Goal: Task Accomplishment & Management: Complete application form

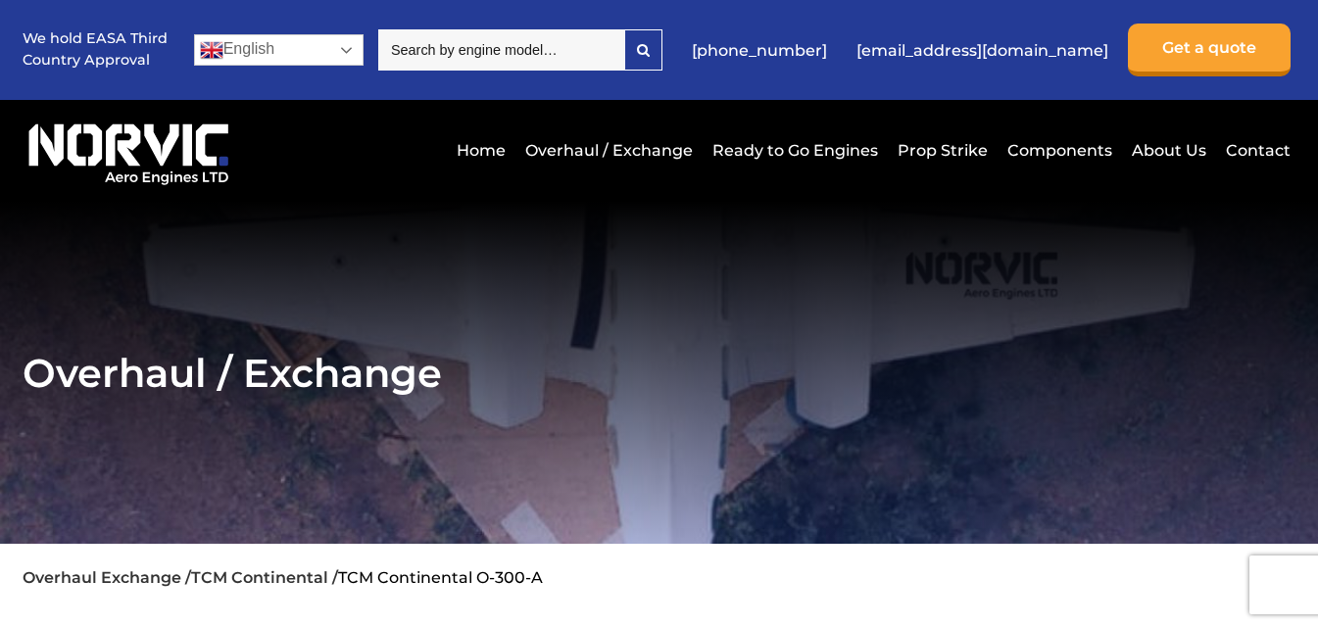
click at [344, 58] on link "English" at bounding box center [279, 49] width 170 height 31
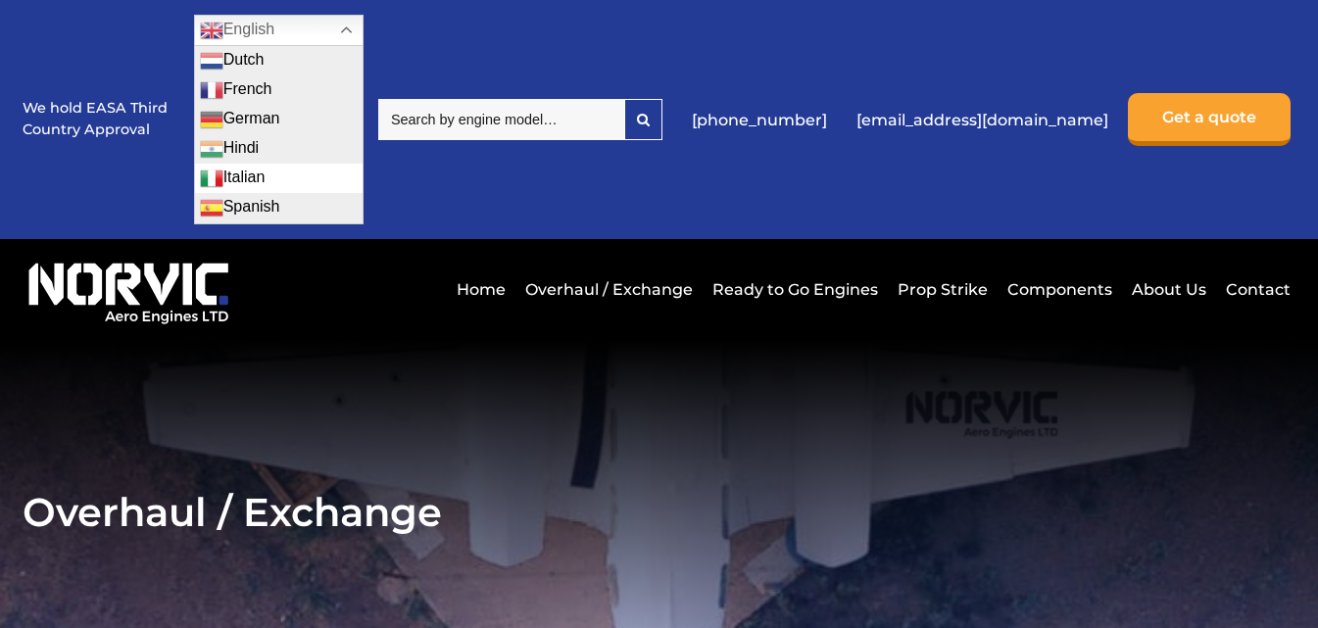
click at [343, 192] on link "Italian" at bounding box center [279, 178] width 168 height 29
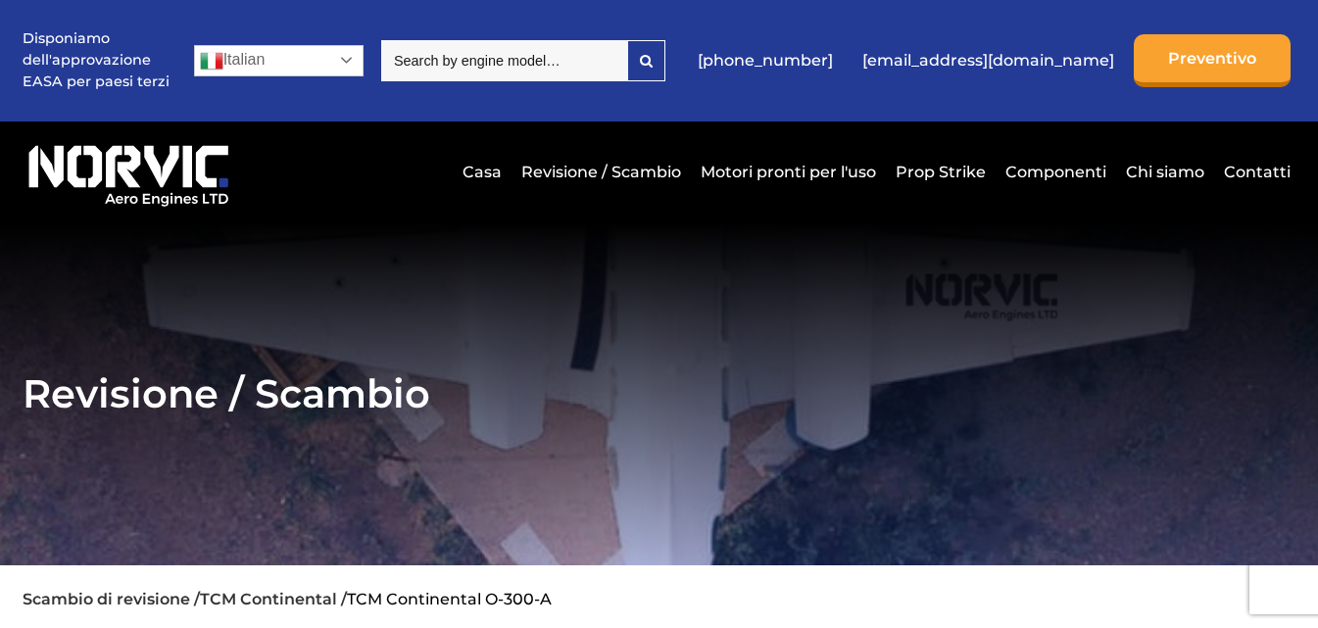
click at [344, 52] on link "Italian" at bounding box center [279, 60] width 170 height 31
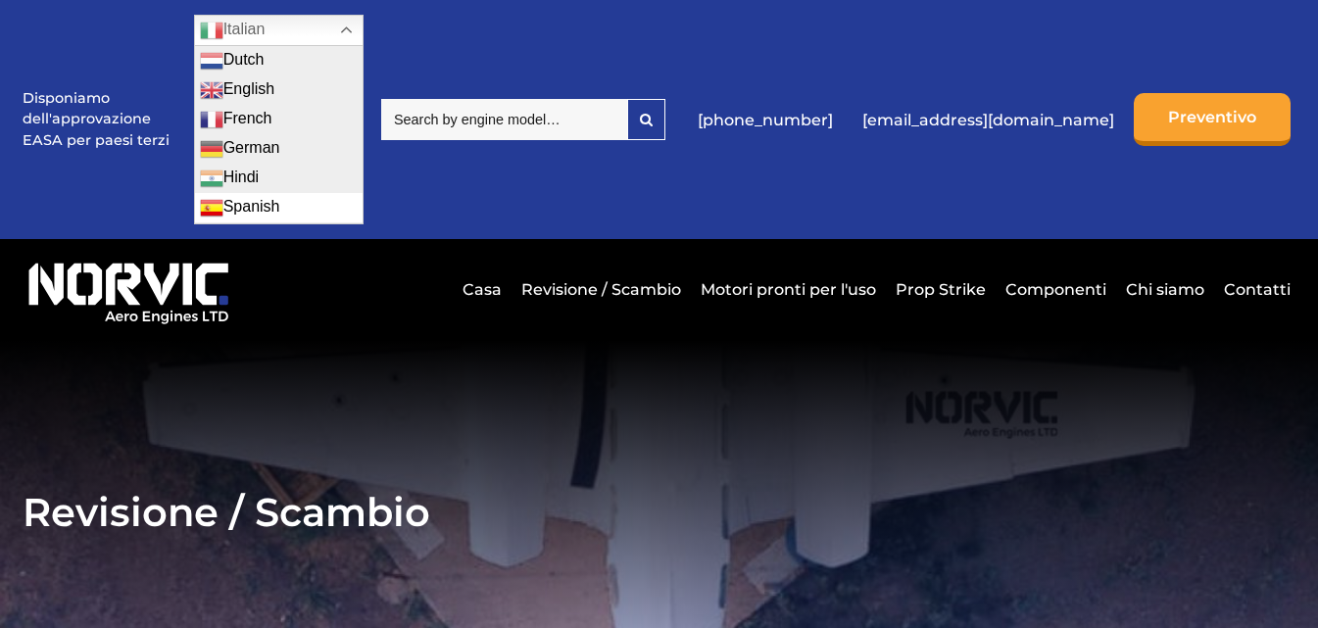
click at [301, 213] on link "Spanish" at bounding box center [279, 207] width 168 height 29
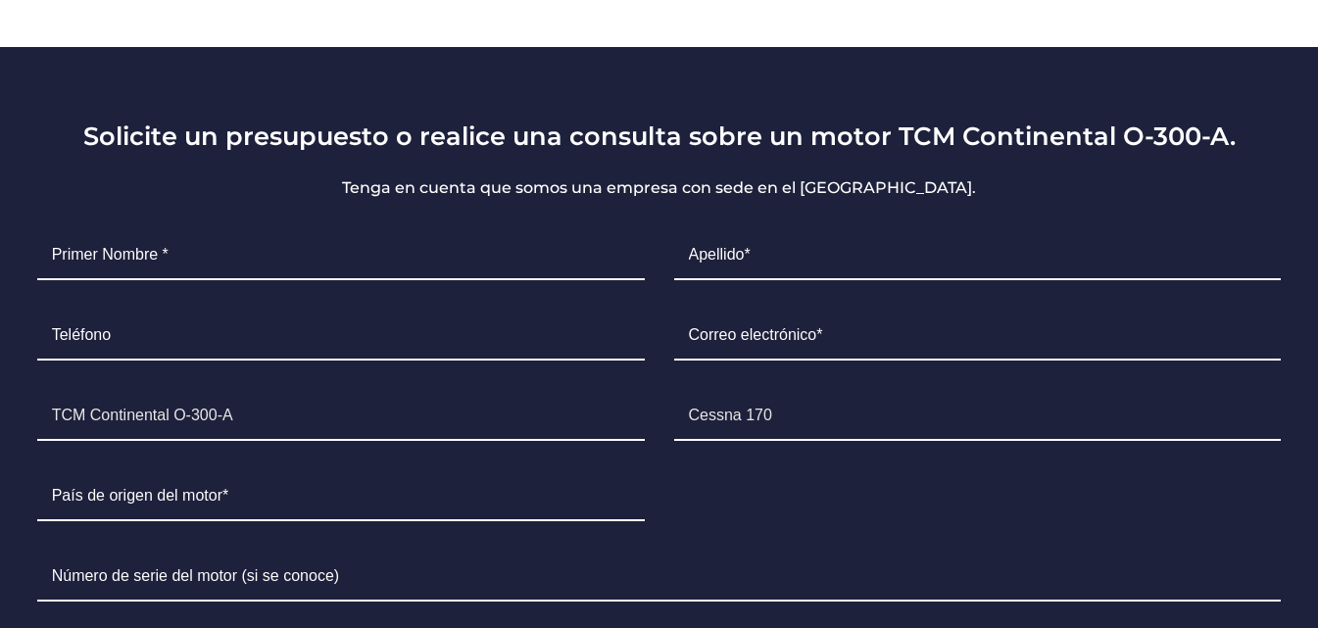
scroll to position [1176, 0]
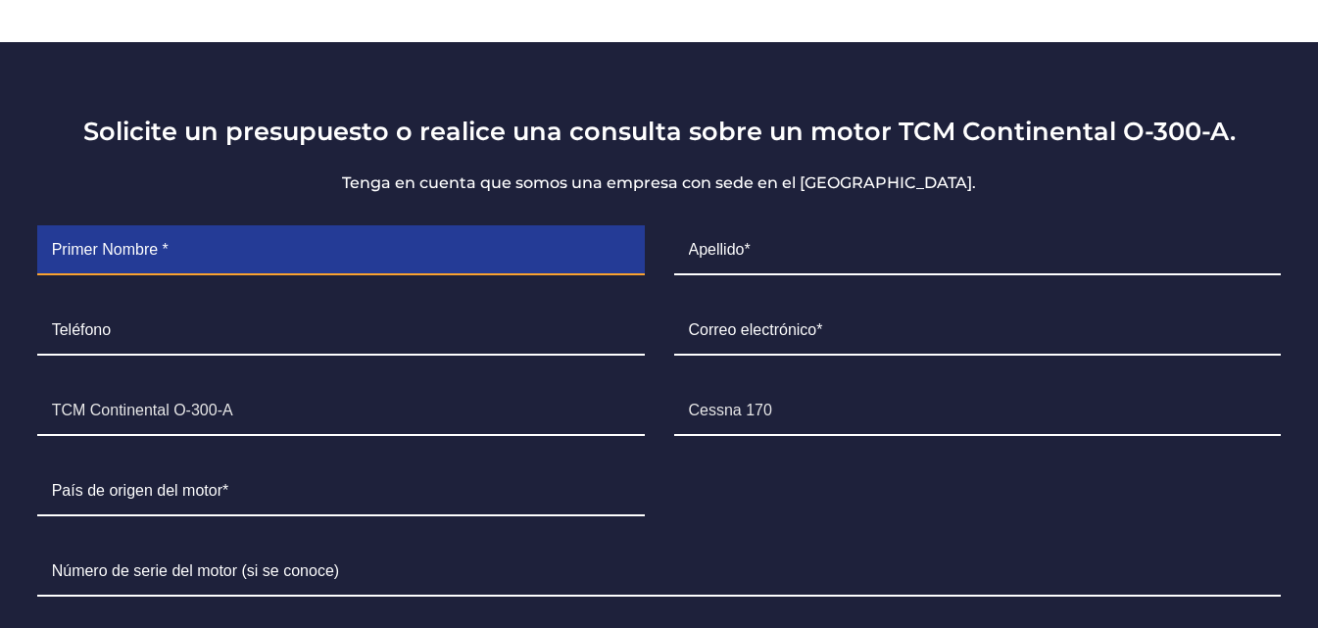
click at [343, 260] on input "Contact form" at bounding box center [341, 250] width 608 height 49
type input "ABISAI"
type input "MORAN"
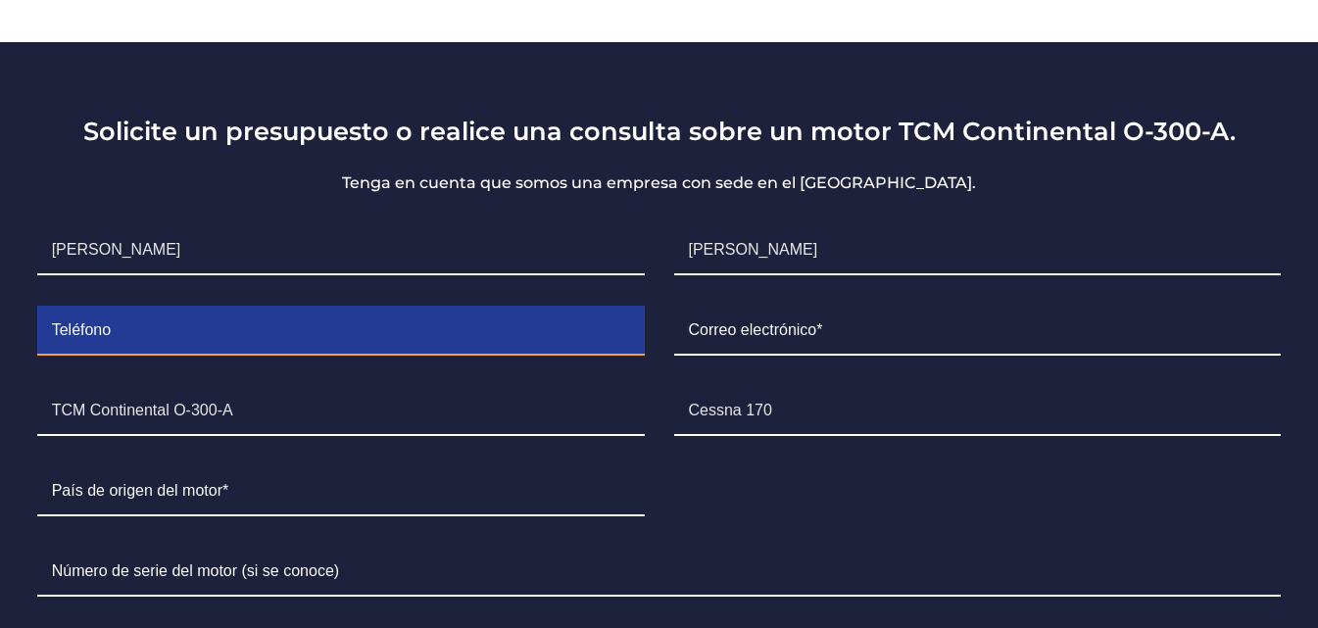
type input "7226055657"
type input "admin@tassa.mx"
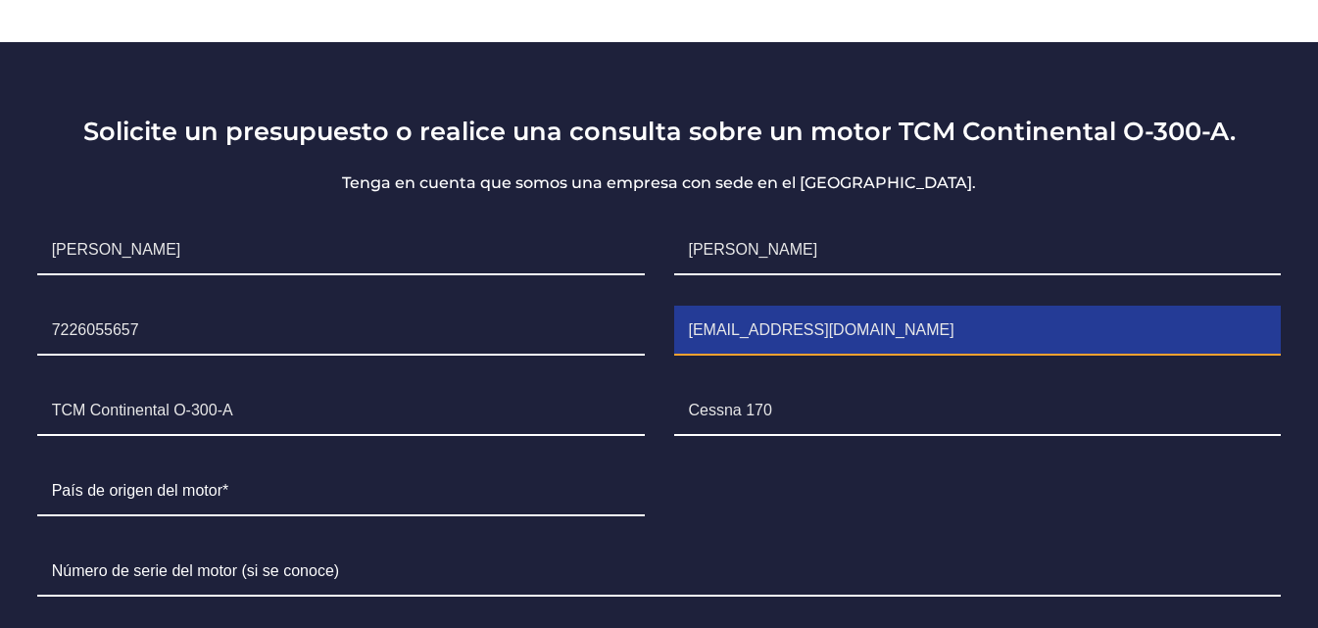
type input "[GEOGRAPHIC_DATA]"
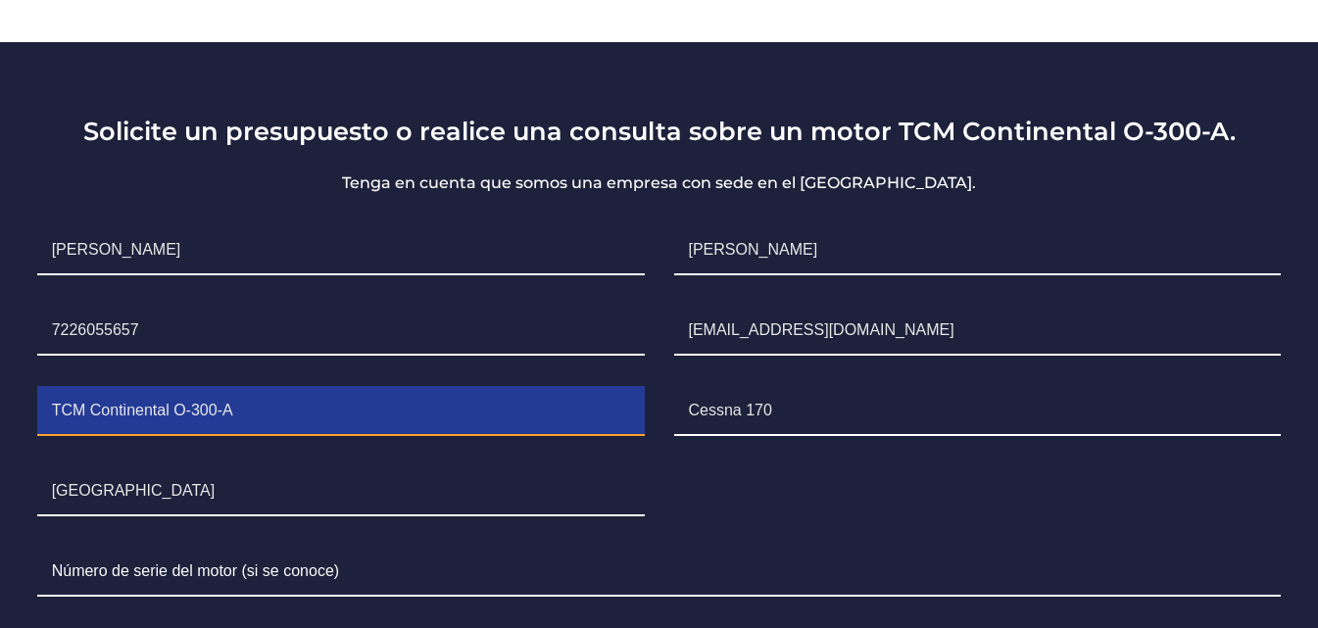
click at [327, 414] on input "TCM Continental O-300-A" at bounding box center [341, 411] width 608 height 49
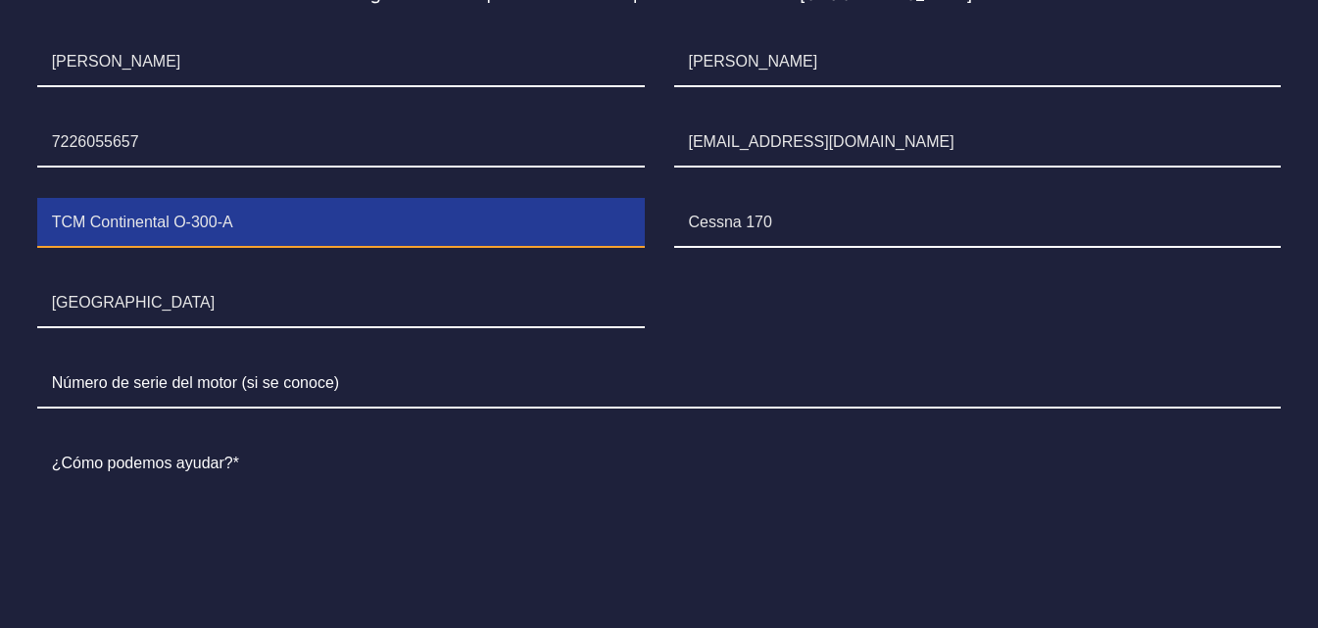
scroll to position [1372, 0]
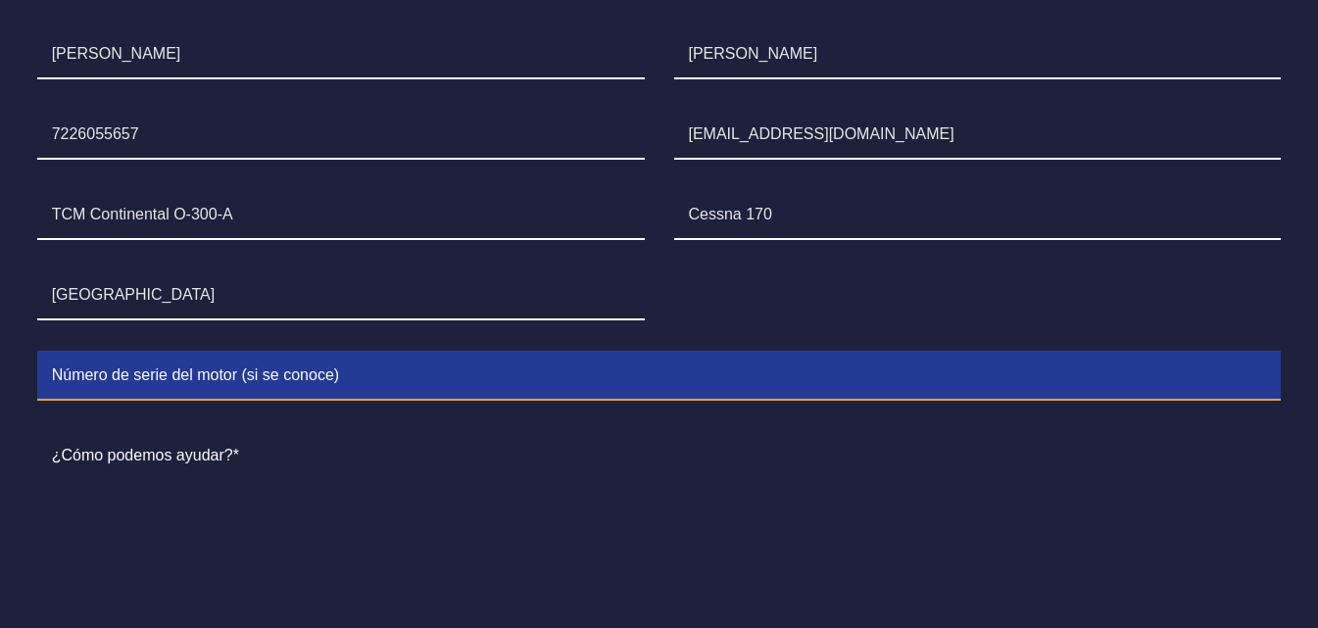
click at [358, 385] on input "Contact form" at bounding box center [659, 376] width 1245 height 49
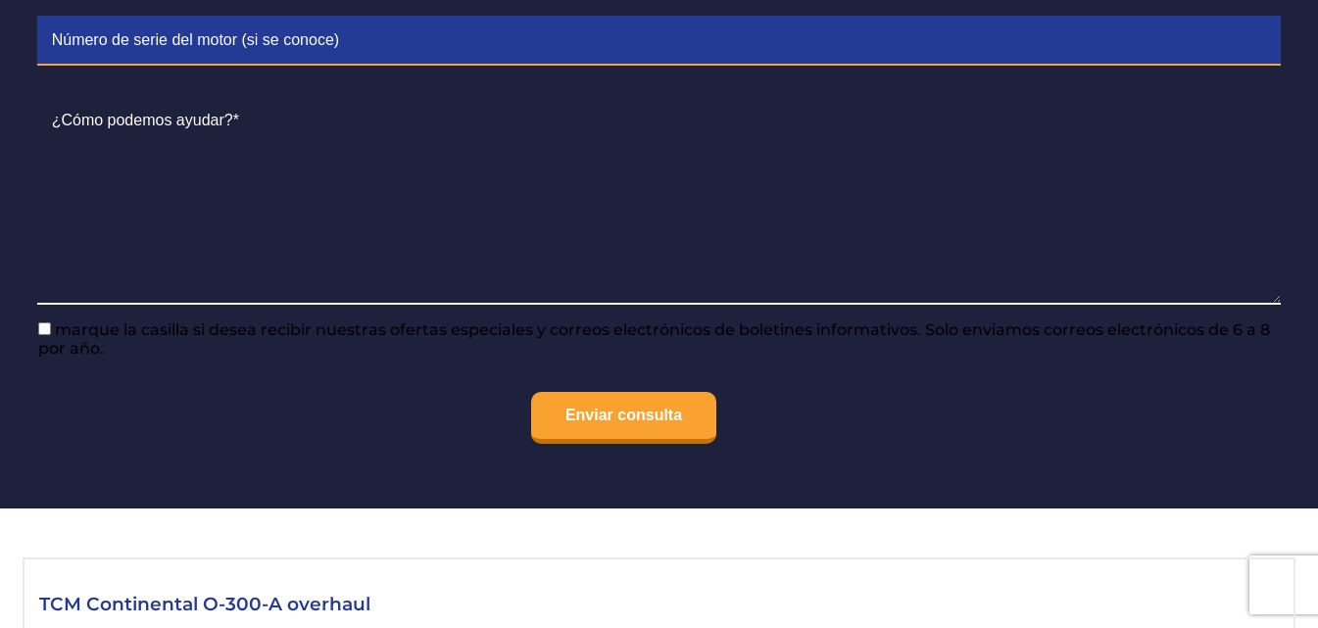
scroll to position [1764, 0]
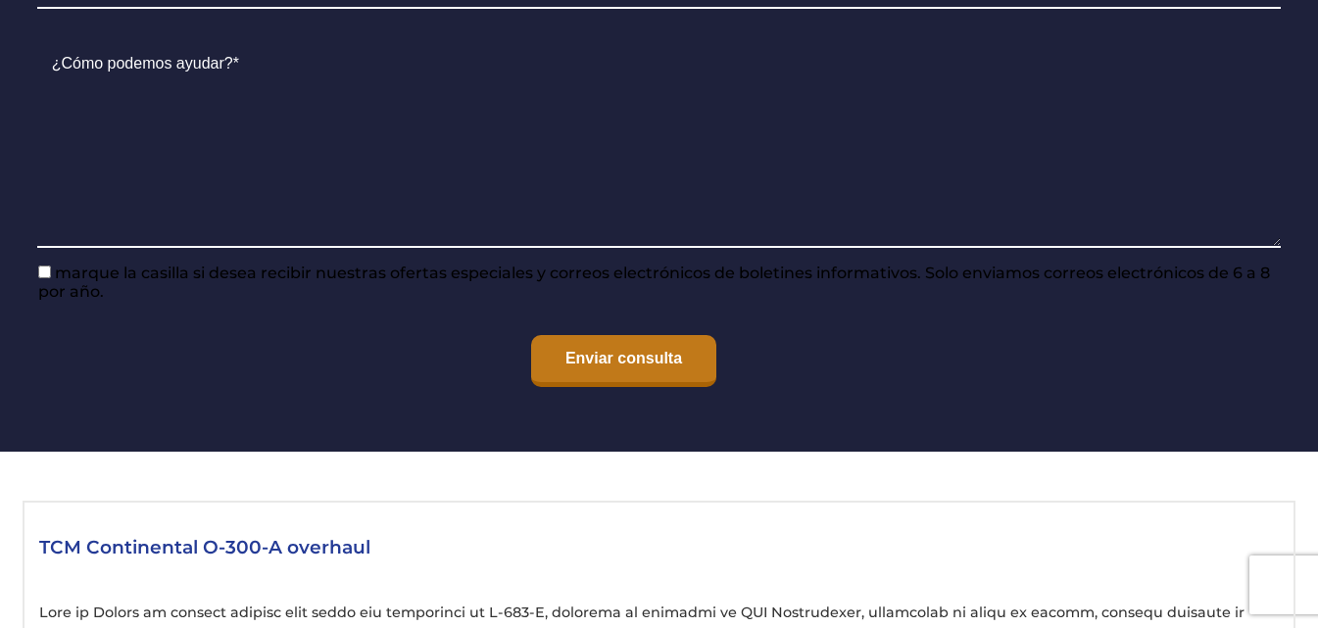
click at [628, 365] on input "Enviar consulta" at bounding box center [623, 361] width 185 height 52
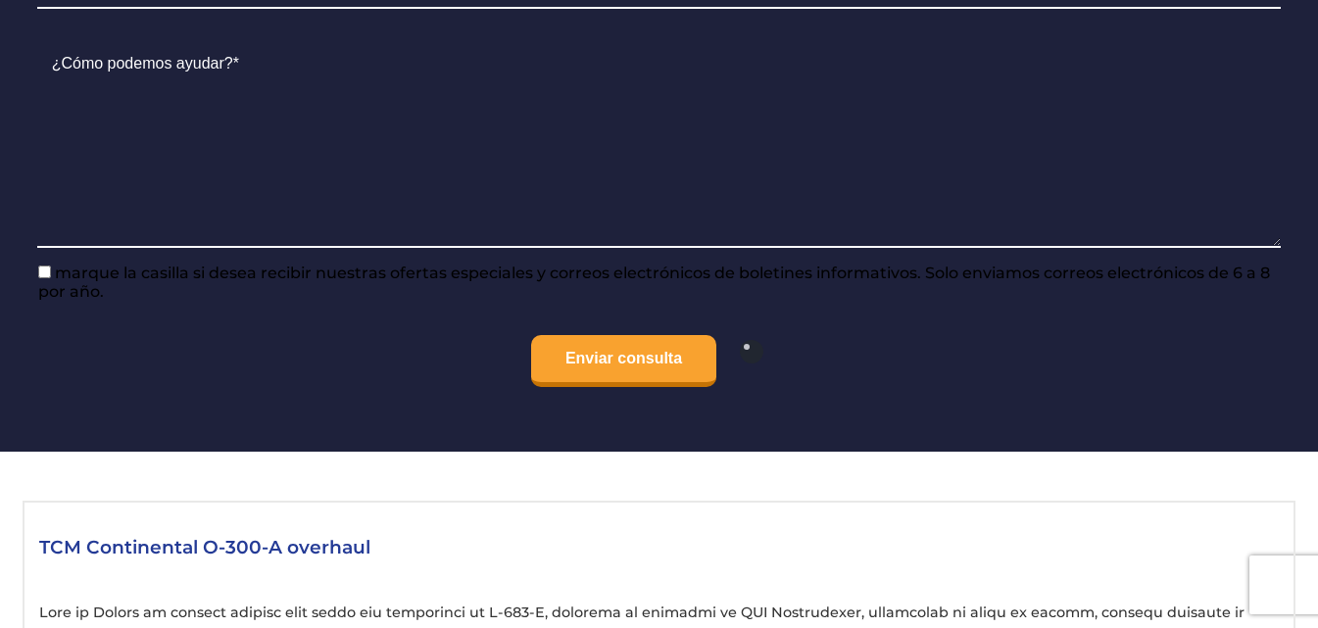
click at [48, 276] on input"] "marque la casilla si desea recibir nuestras ofertas especiales y correos electr…" at bounding box center [44, 272] width 13 height 13
checkbox input"] "true"
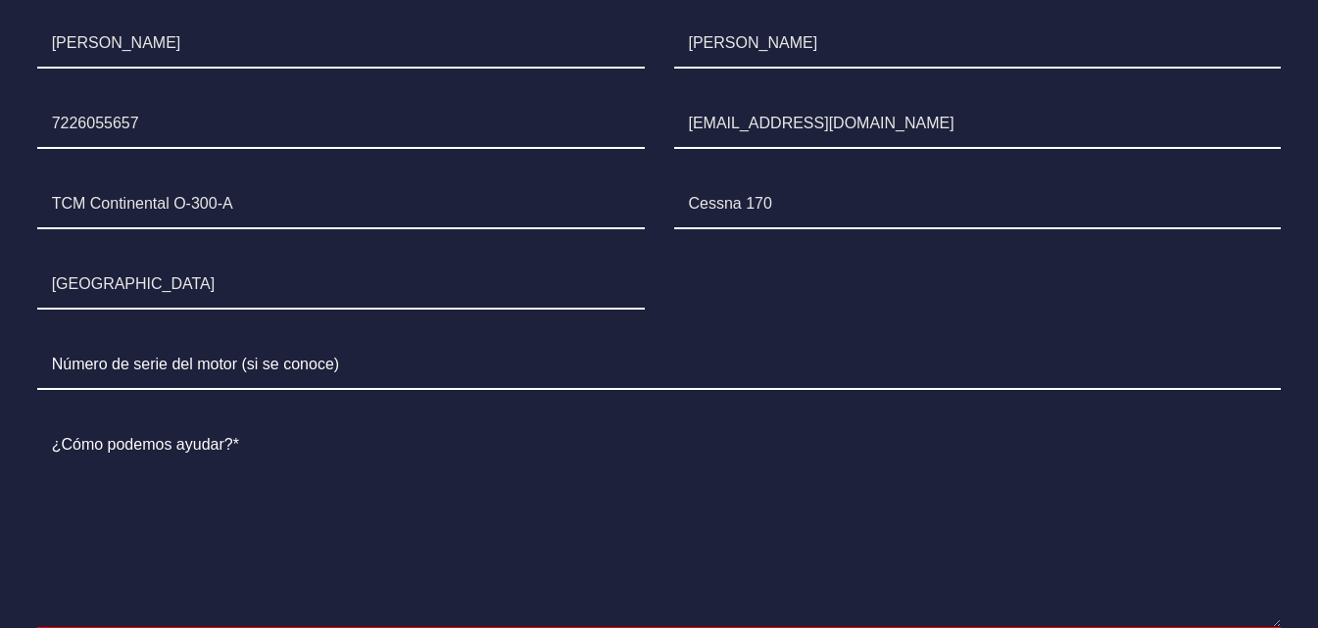
scroll to position [1372, 0]
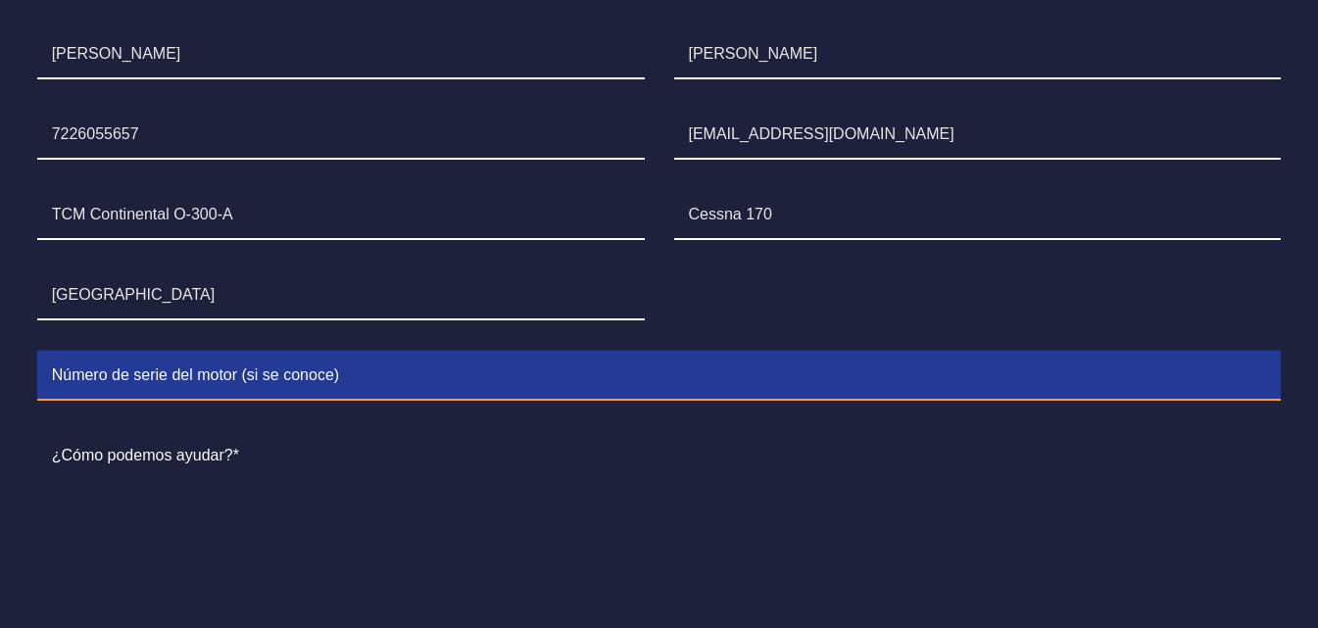
click at [305, 373] on input "Contact form" at bounding box center [659, 376] width 1245 height 49
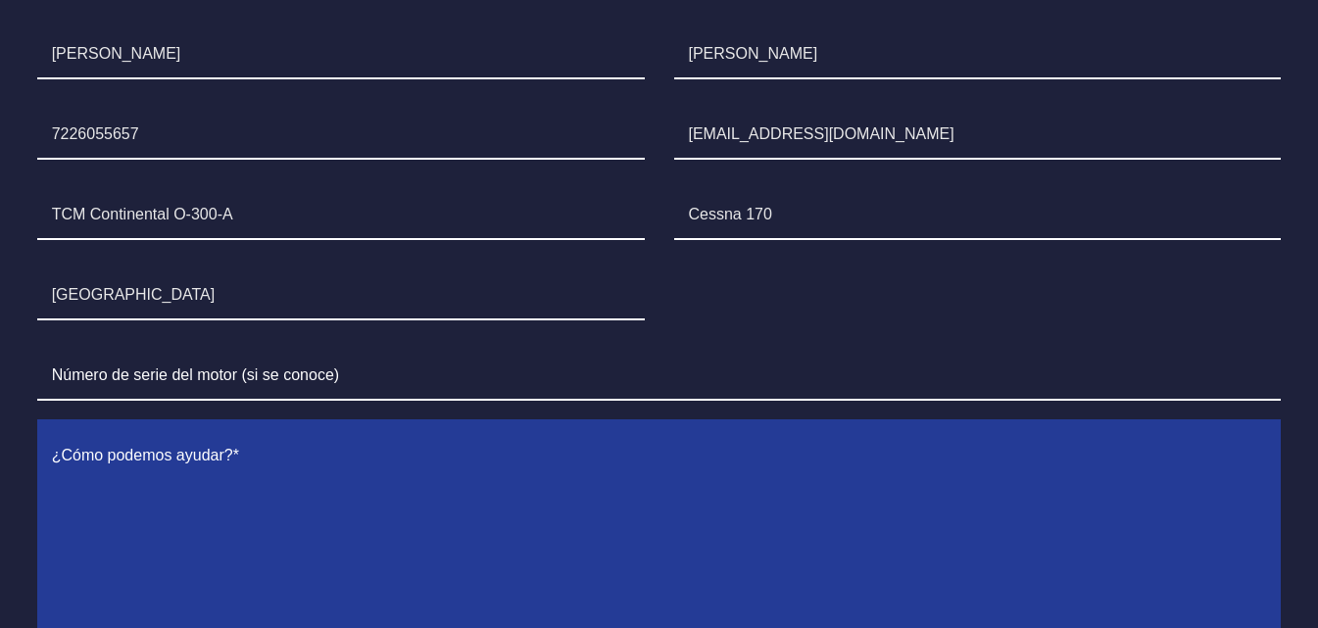
click at [342, 491] on textarea "Contact form" at bounding box center [659, 536] width 1245 height 208
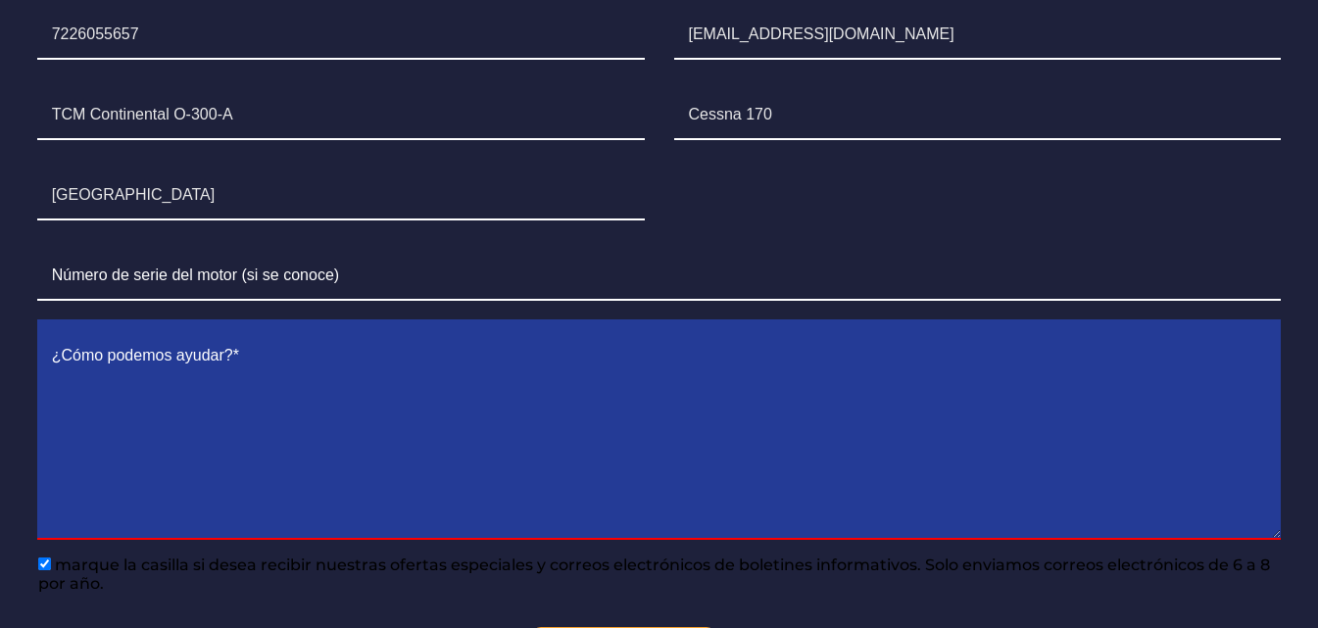
scroll to position [1568, 0]
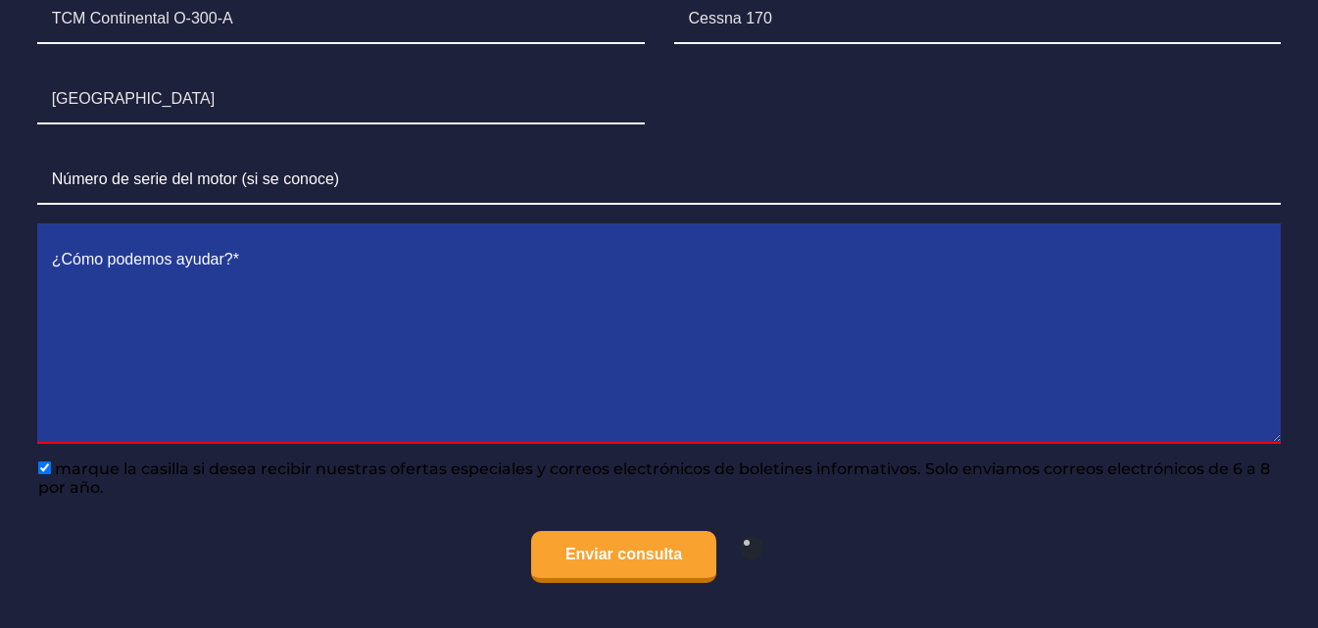
click at [292, 333] on textarea "Contact form" at bounding box center [659, 340] width 1245 height 208
click at [516, 269] on textarea "Contact form" at bounding box center [659, 340] width 1245 height 208
paste textarea "I would like a quote for the engine, as well as all accompanying documents,"
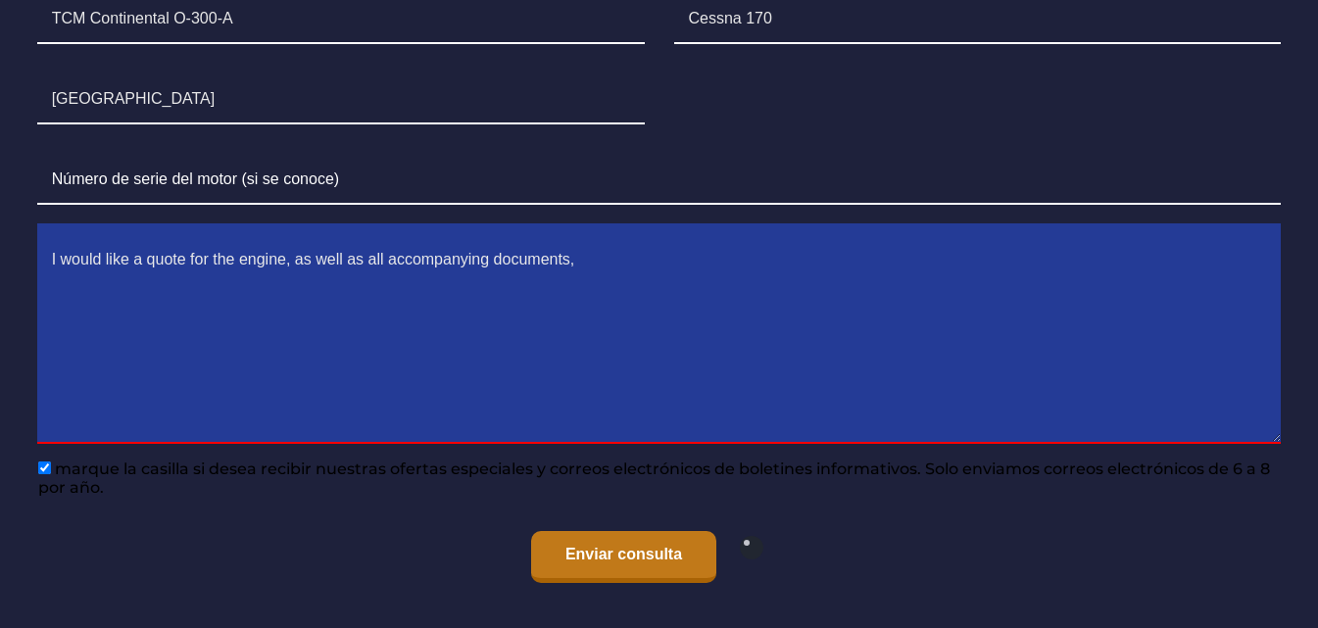
type textarea "I would like a quote for the engine, as well as all accompanying documents,"
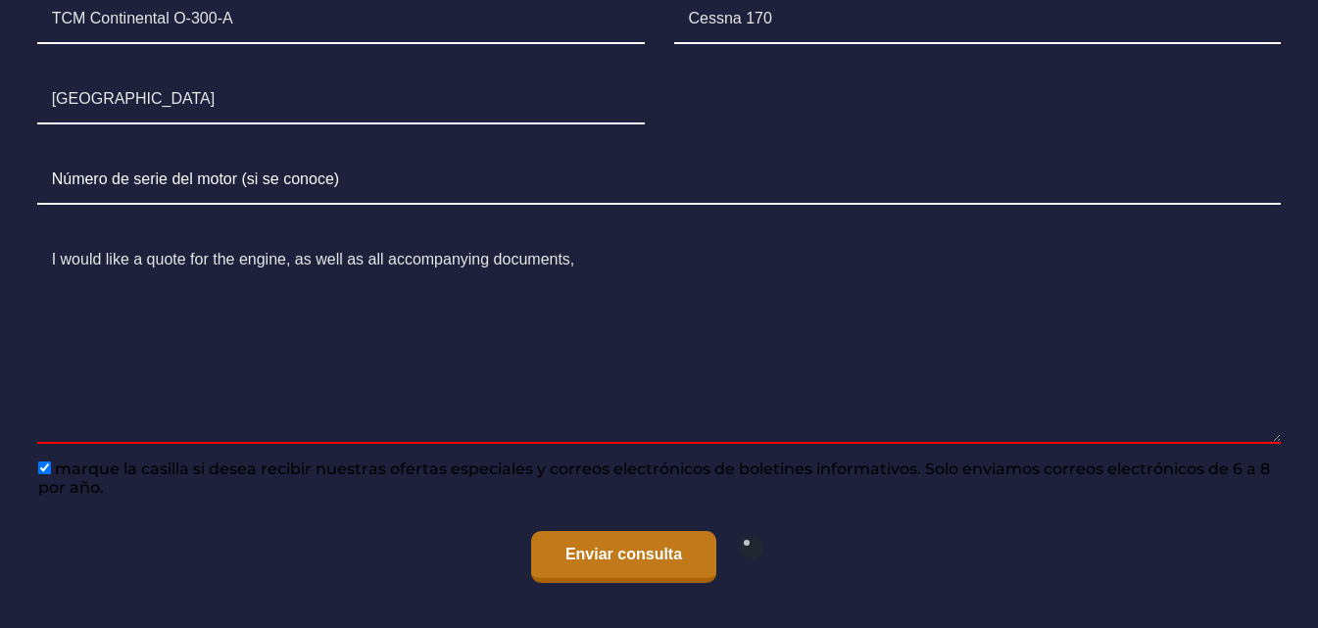
click at [645, 561] on input "Enviar consulta" at bounding box center [623, 557] width 185 height 52
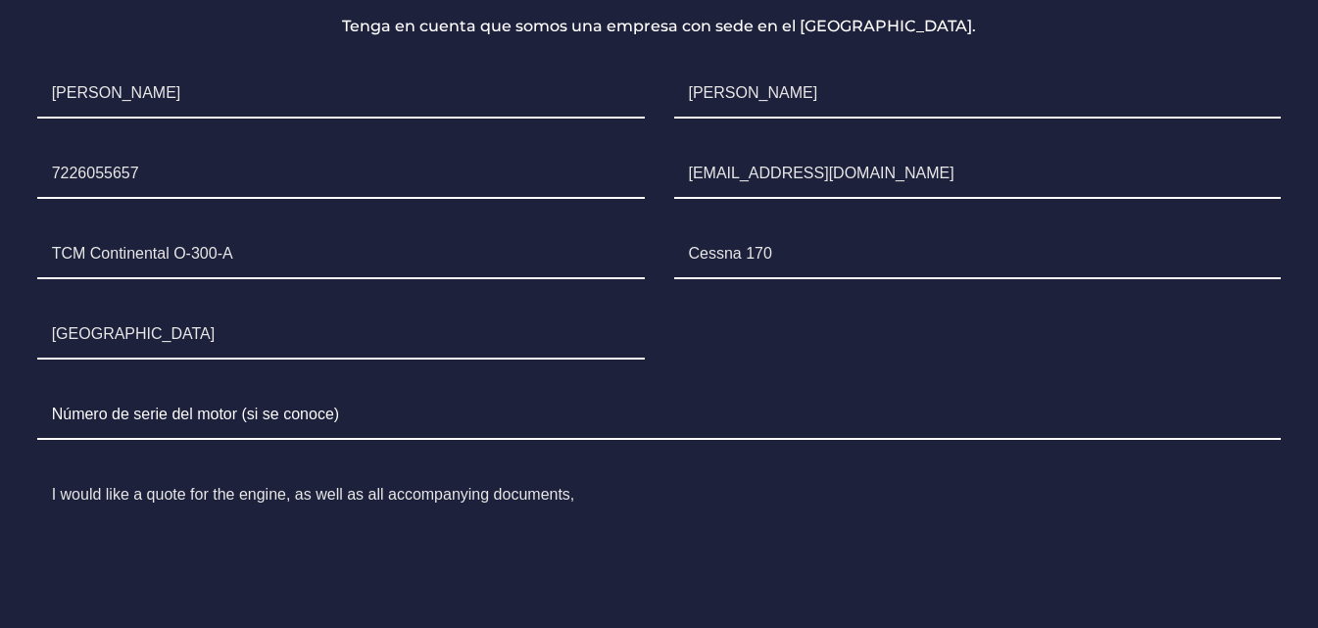
scroll to position [1666, 0]
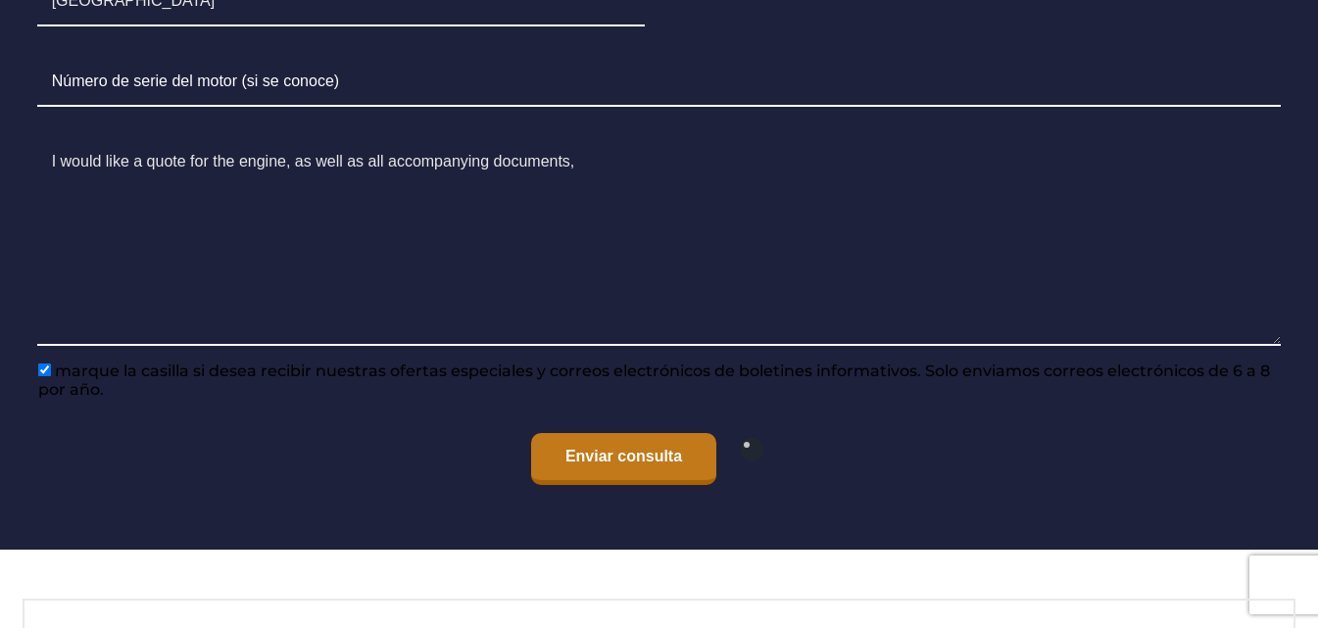
click at [637, 446] on input "Enviar consulta" at bounding box center [623, 459] width 185 height 52
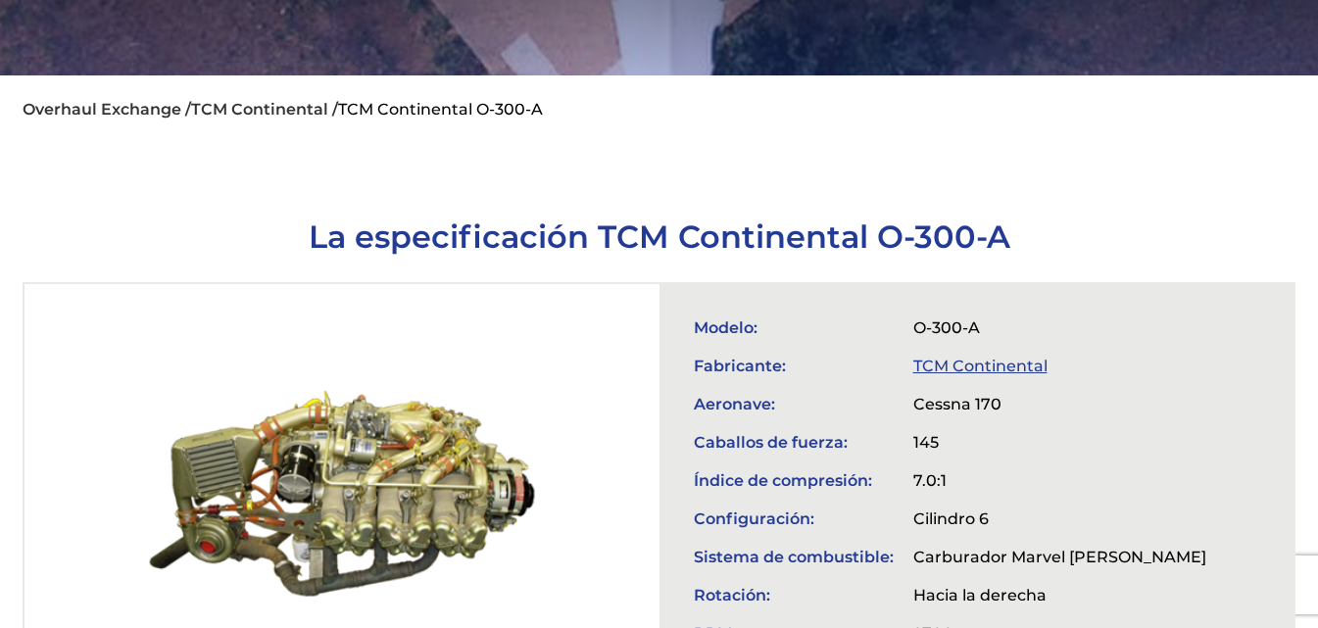
scroll to position [0, 0]
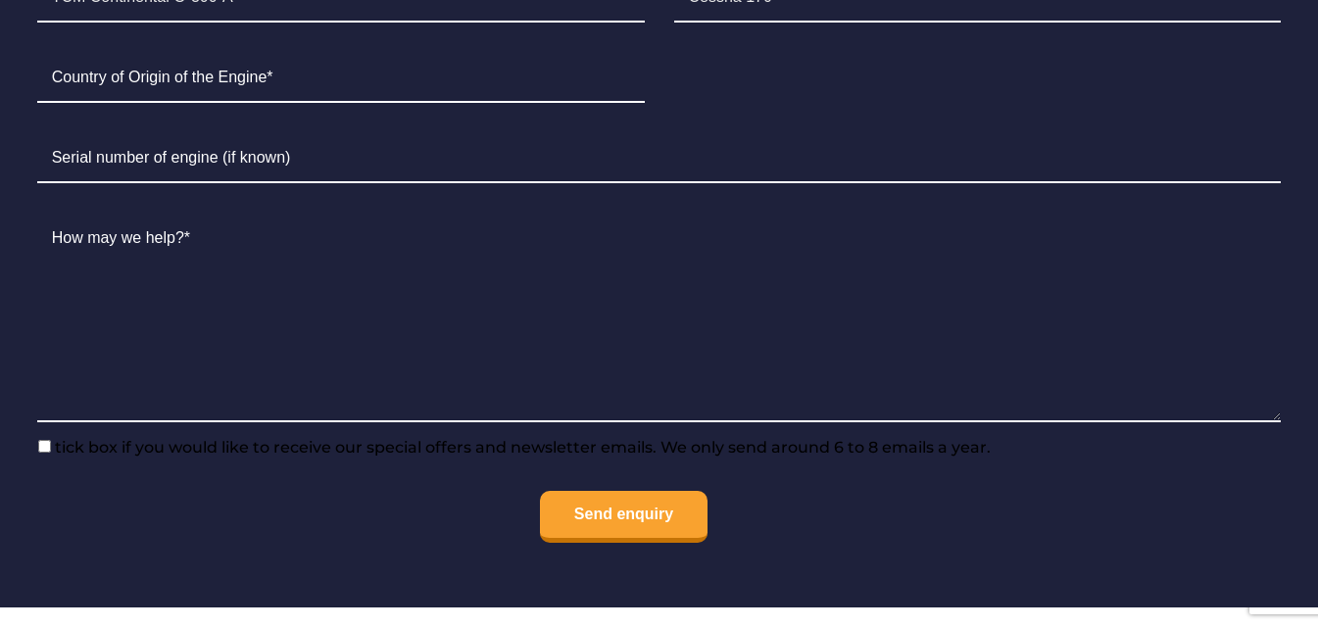
scroll to position [1176, 0]
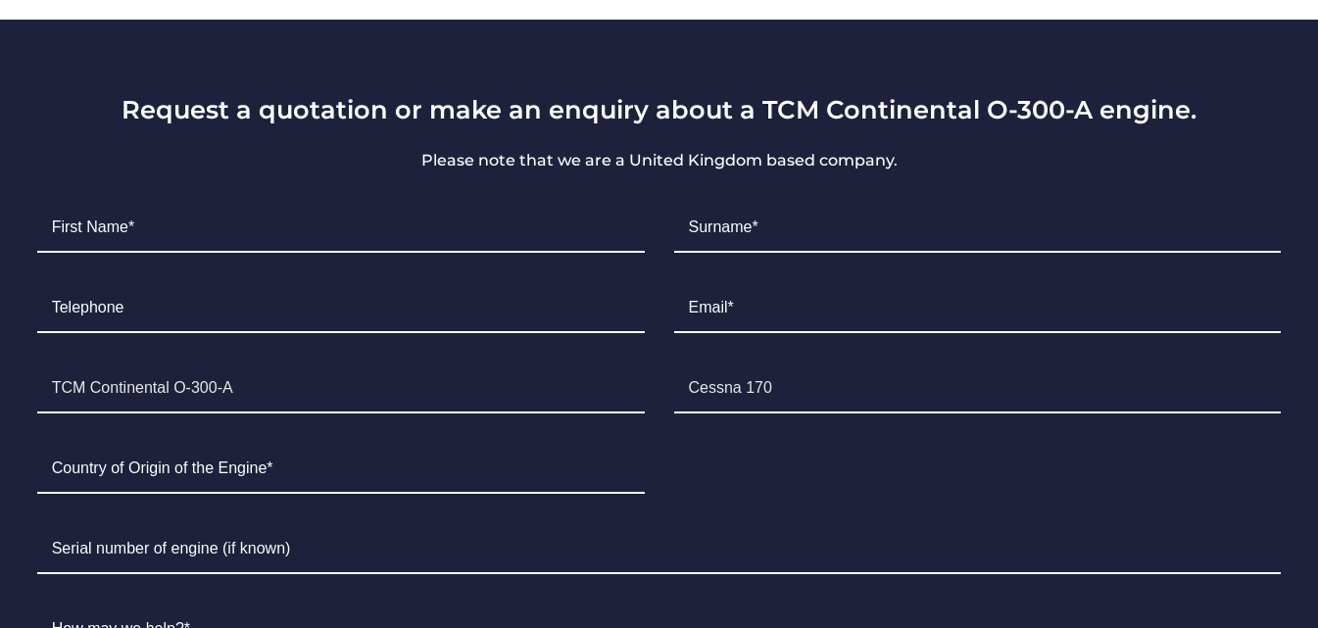
scroll to position [1176, 0]
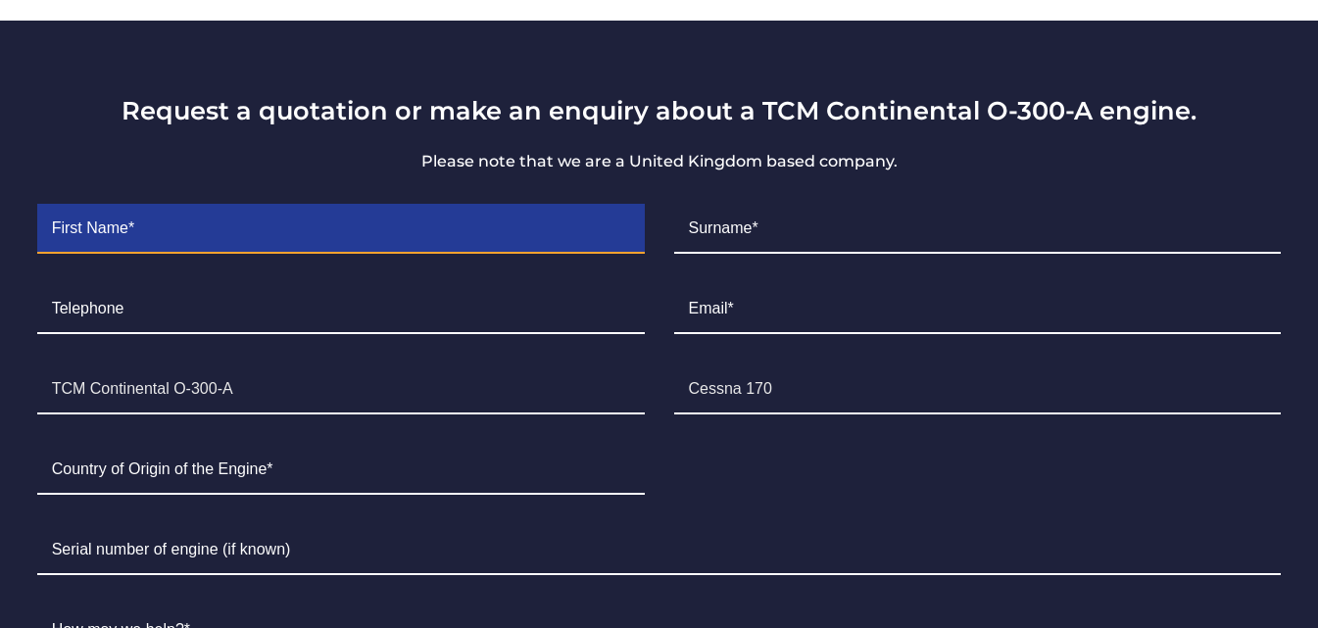
click at [410, 220] on input "Contact form" at bounding box center [341, 229] width 608 height 49
type input "[PERSON_NAME]"
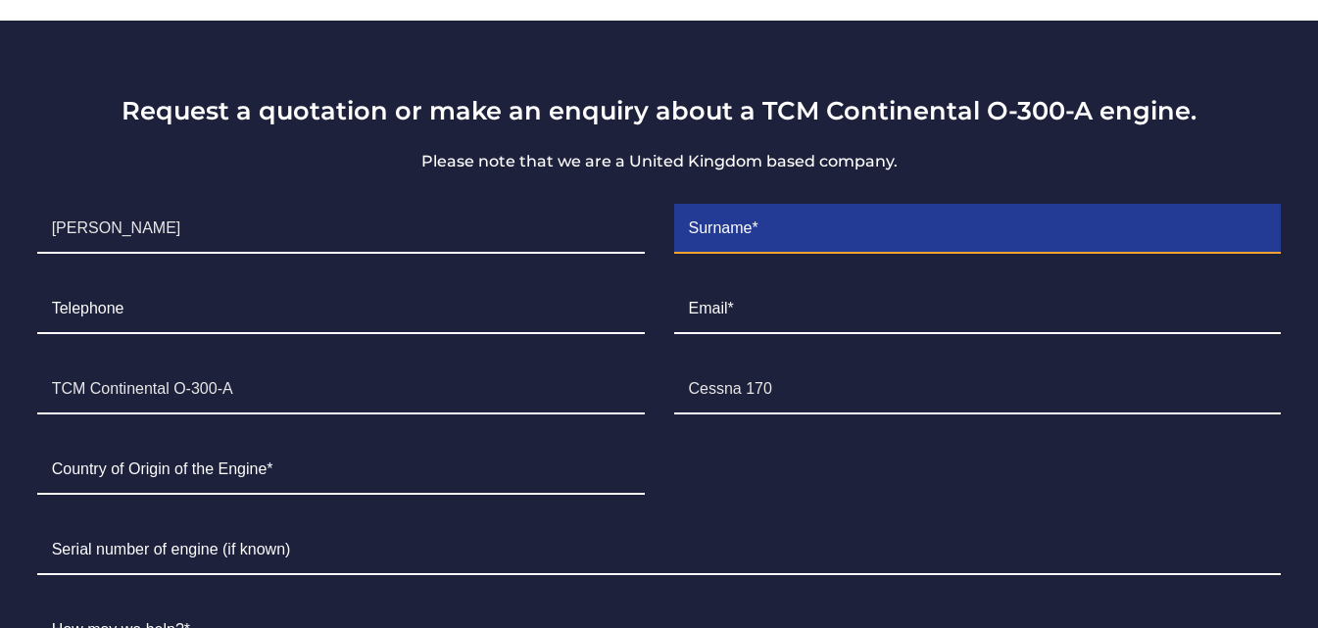
type input "[PERSON_NAME]"
type input "7226055657"
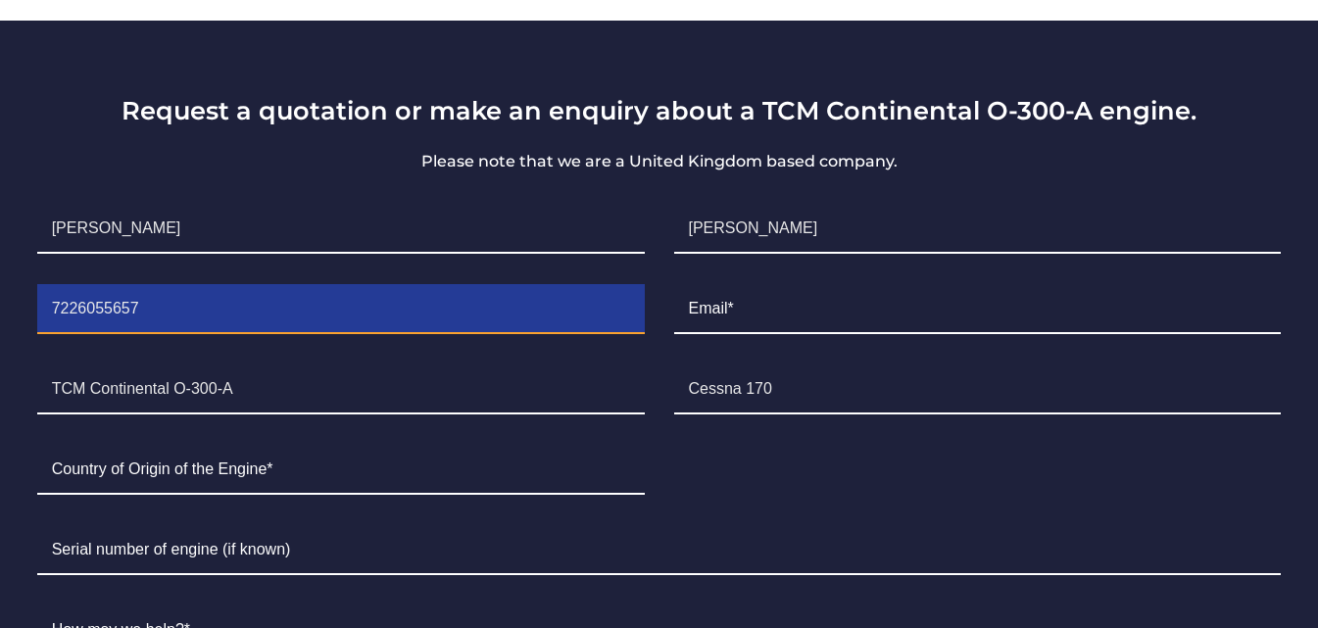
type input "[EMAIL_ADDRESS][DOMAIN_NAME]"
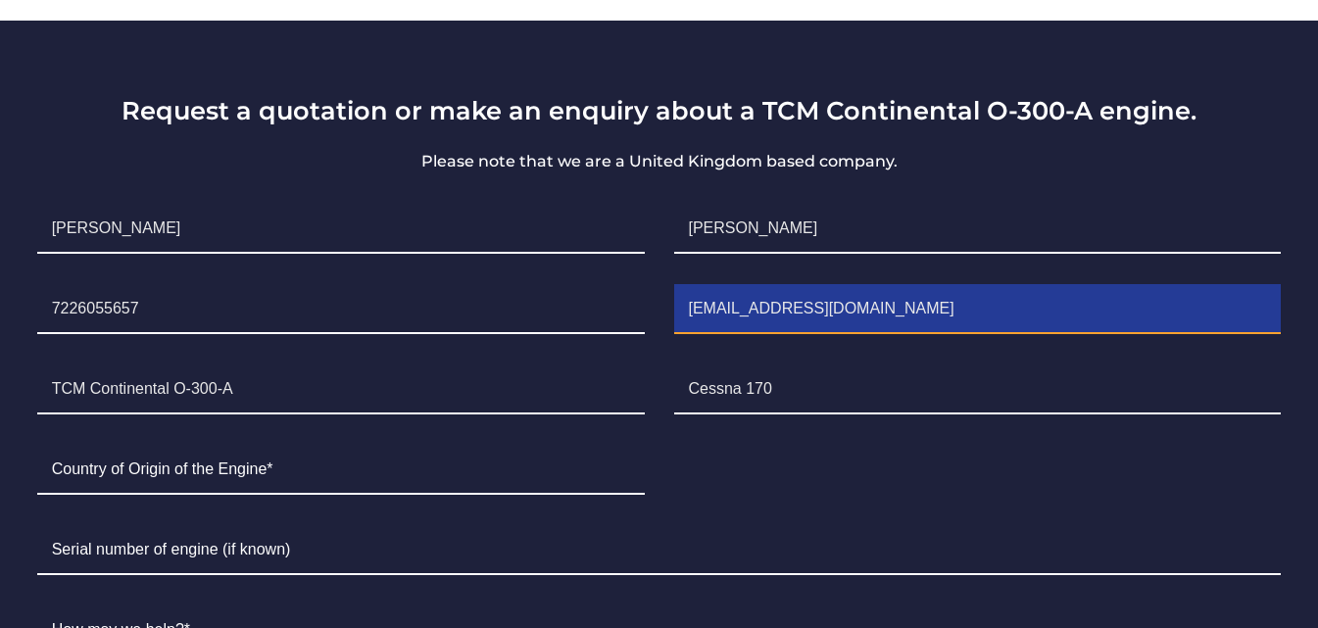
type input "[GEOGRAPHIC_DATA]"
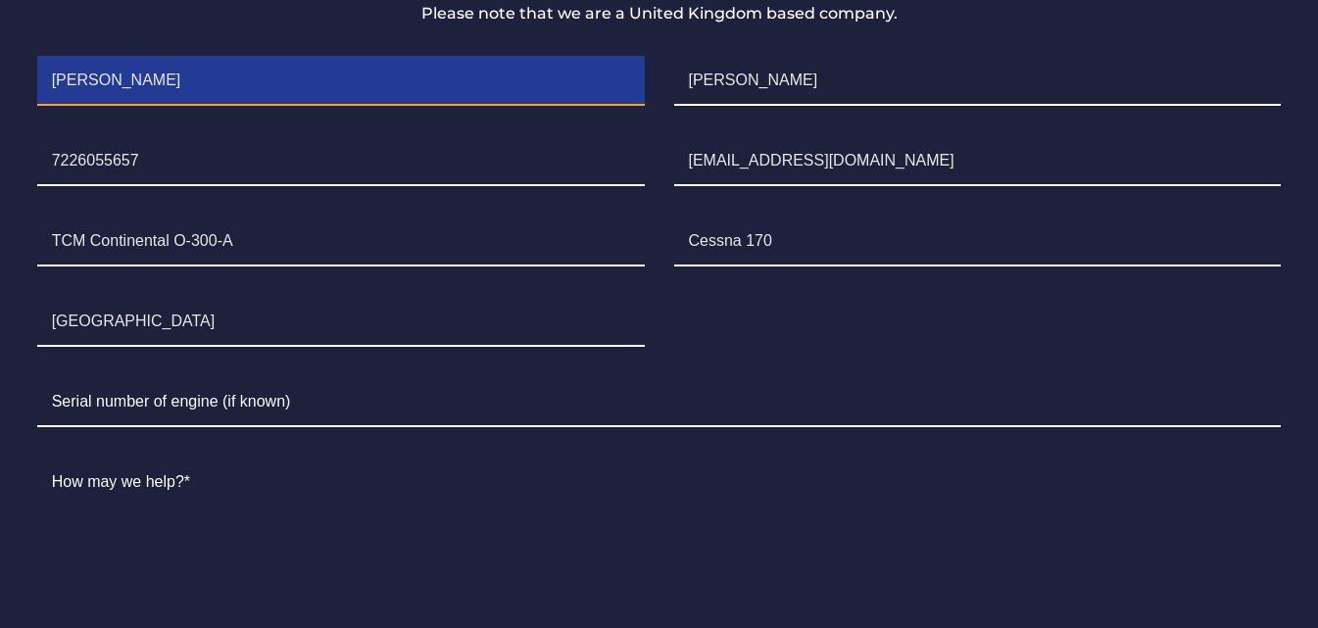
scroll to position [1470, 0]
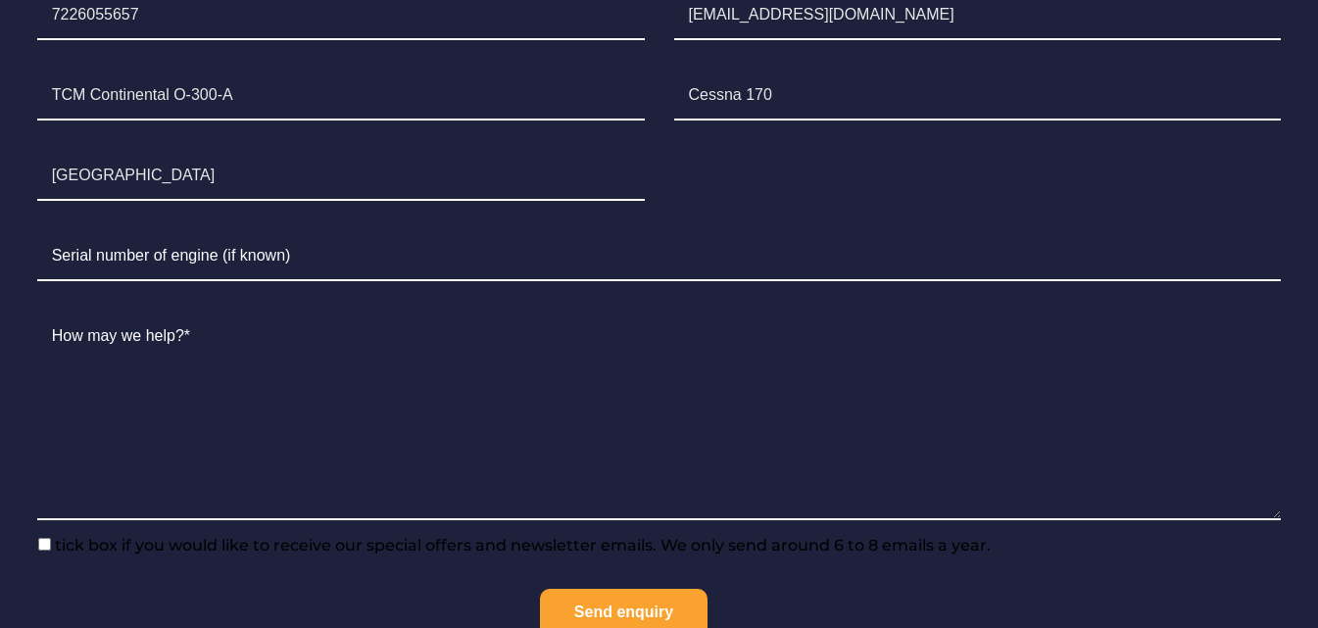
click at [324, 306] on li "How may we help?*" at bounding box center [660, 416] width 1274 height 239
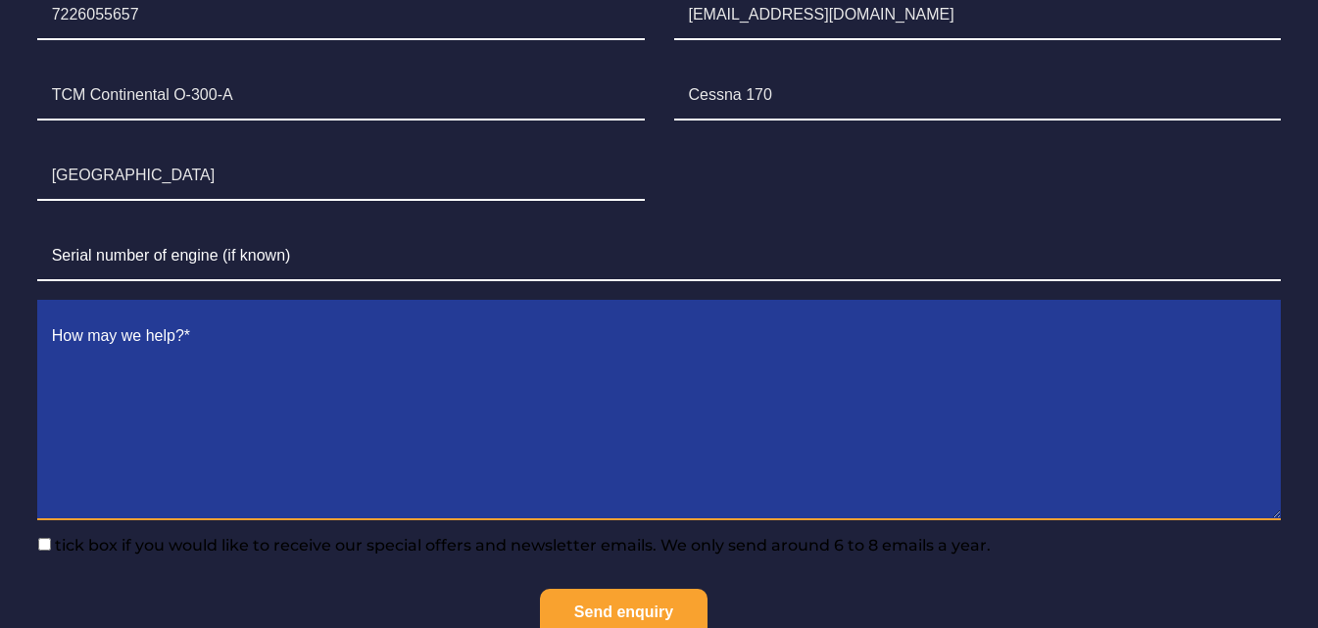
click at [307, 332] on textarea "Contact form" at bounding box center [659, 417] width 1245 height 208
paste textarea "I would like a quote for the engine, as well as all accompanying documents,"
type textarea "I would like a quote for the engine, as well as all accompanying documents,"
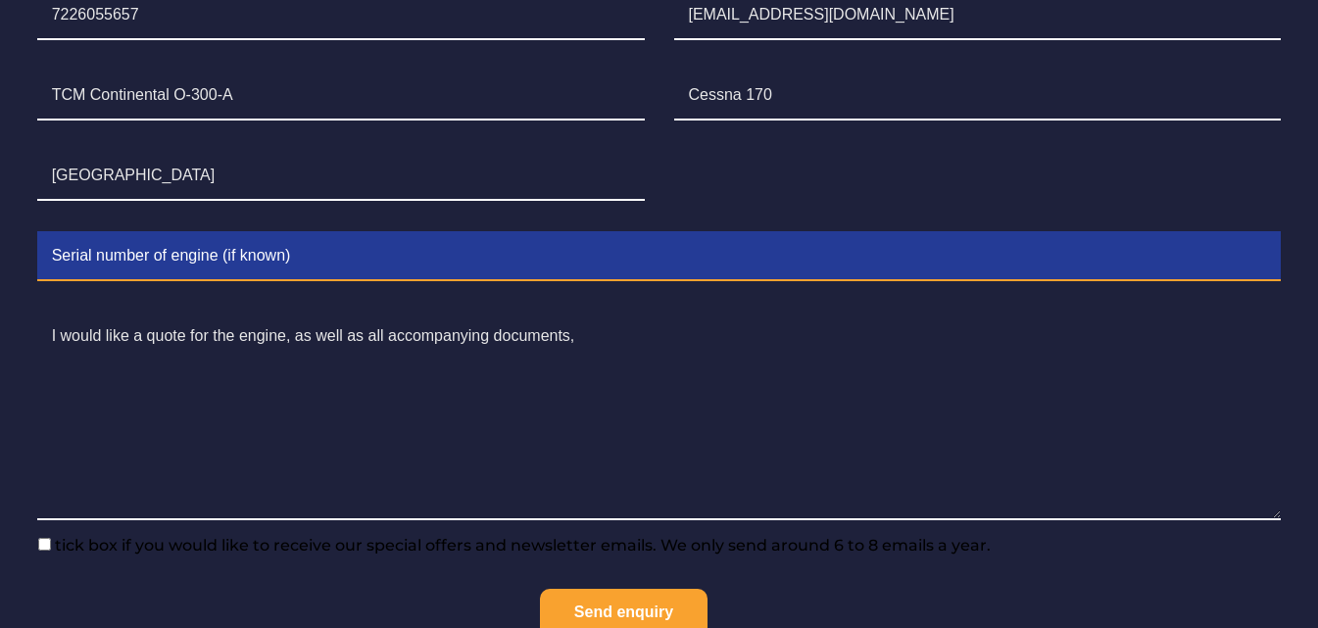
click at [406, 260] on input "Contact form" at bounding box center [659, 256] width 1245 height 49
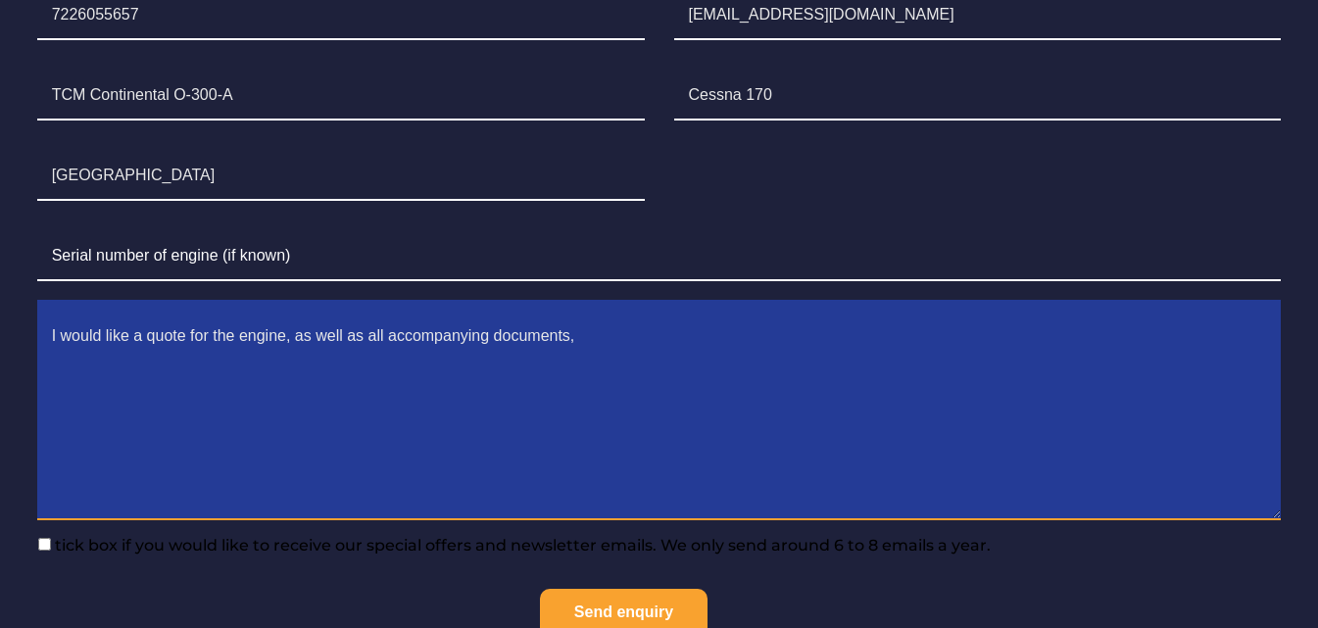
click at [452, 416] on textarea "I would like a quote for the engine, as well as all accompanying documents," at bounding box center [659, 417] width 1245 height 208
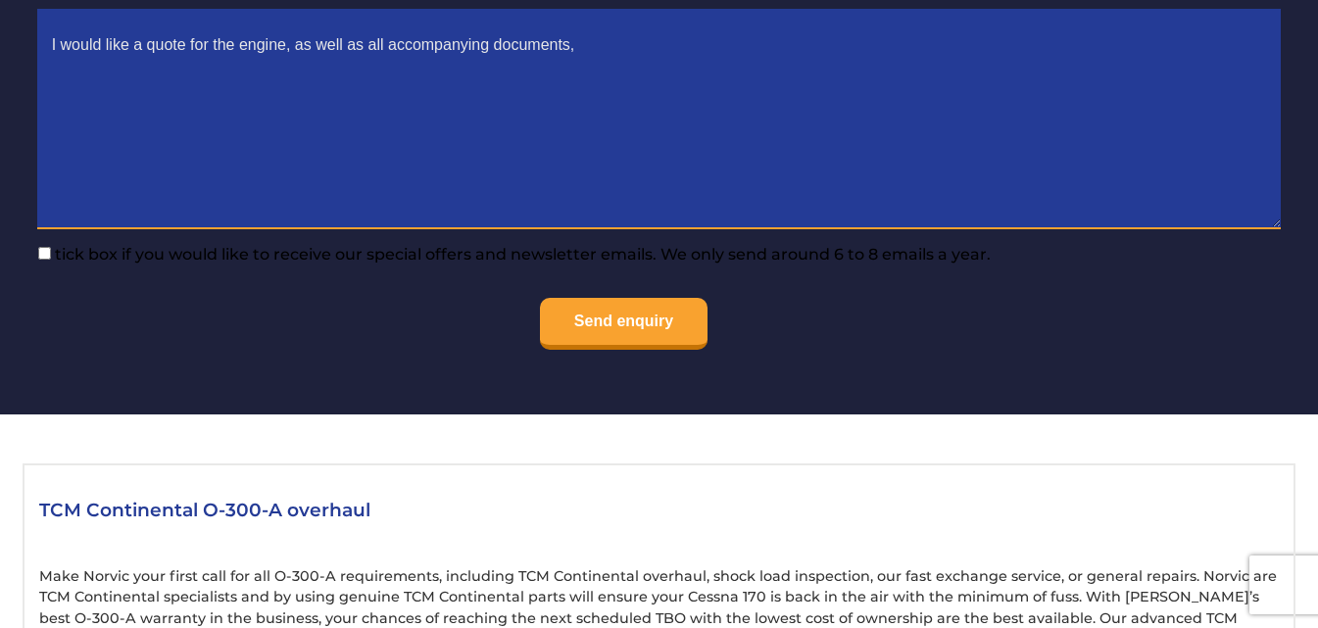
scroll to position [1764, 0]
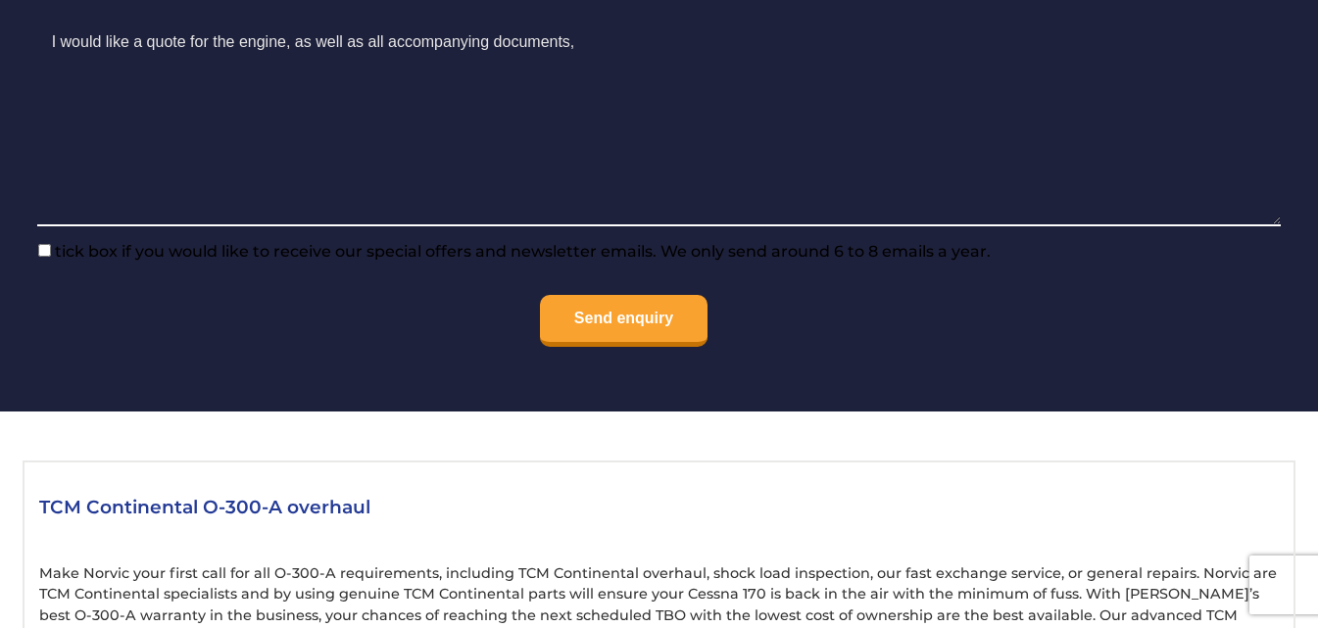
click at [46, 259] on label "tick box if you would like to receive our special offers and newsletter emails.…" at bounding box center [514, 251] width 953 height 19
click at [46, 257] on input"] "tick box if you would like to receive our special offers and newsletter emails.…" at bounding box center [44, 250] width 13 height 13
checkbox input"] "true"
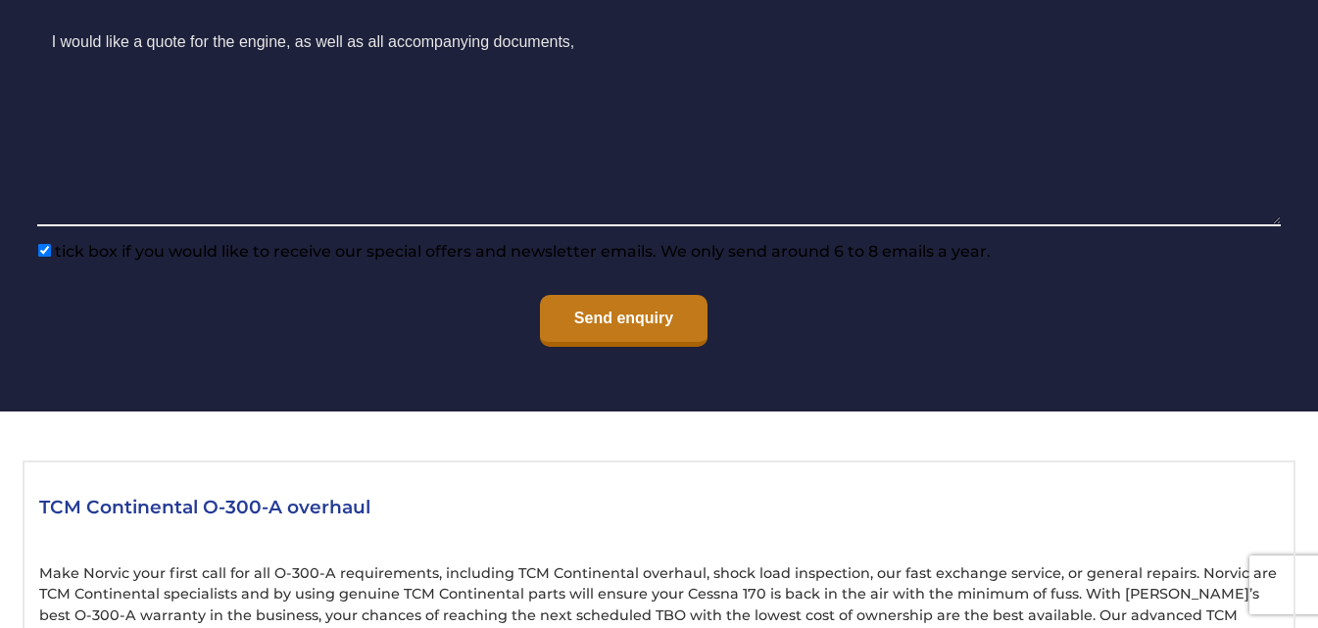
click at [556, 322] on input "Send enquiry" at bounding box center [624, 321] width 168 height 52
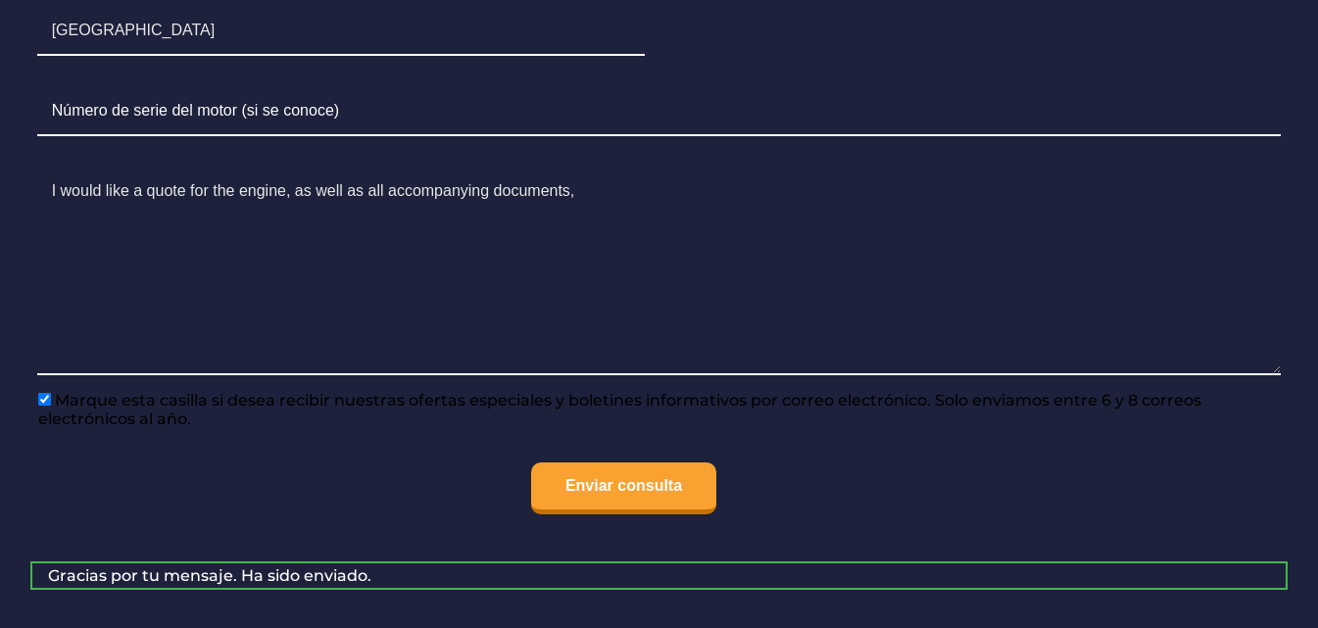
scroll to position [1808, 0]
